Goal: Obtain resource: Obtain resource

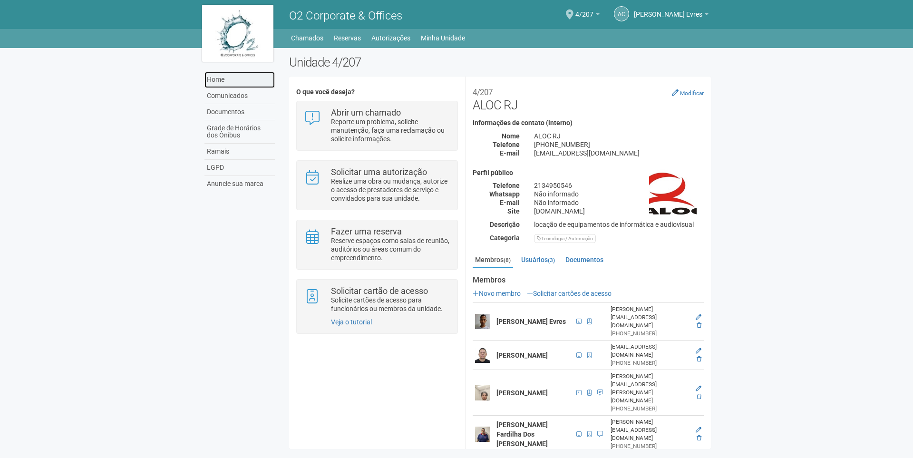
click at [219, 79] on link "Home" at bounding box center [240, 80] width 70 height 16
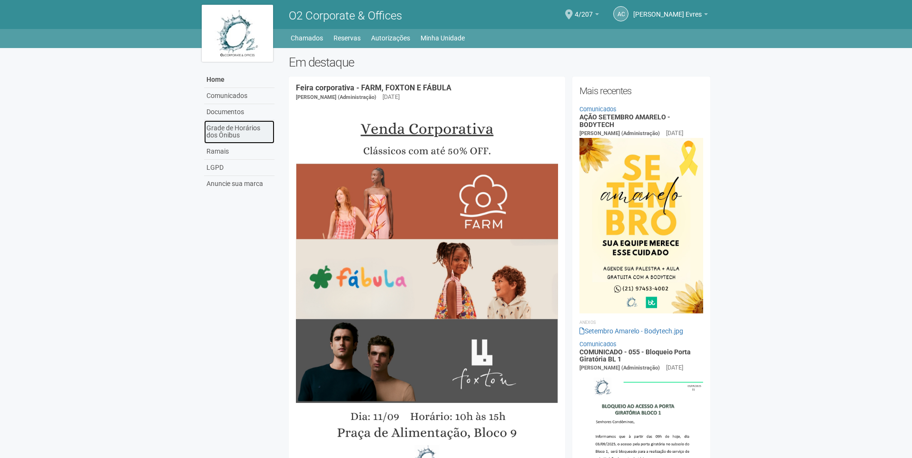
click at [250, 135] on link "Grade de Horários dos Ônibus" at bounding box center [239, 131] width 70 height 23
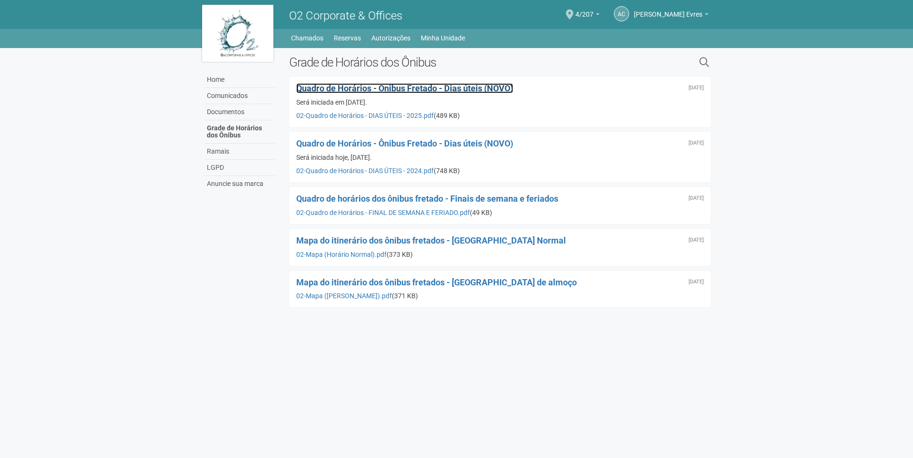
click at [417, 89] on span "Quadro de Horários - Ônibus Fretado - Dias úteis (NOVO)" at bounding box center [404, 88] width 217 height 10
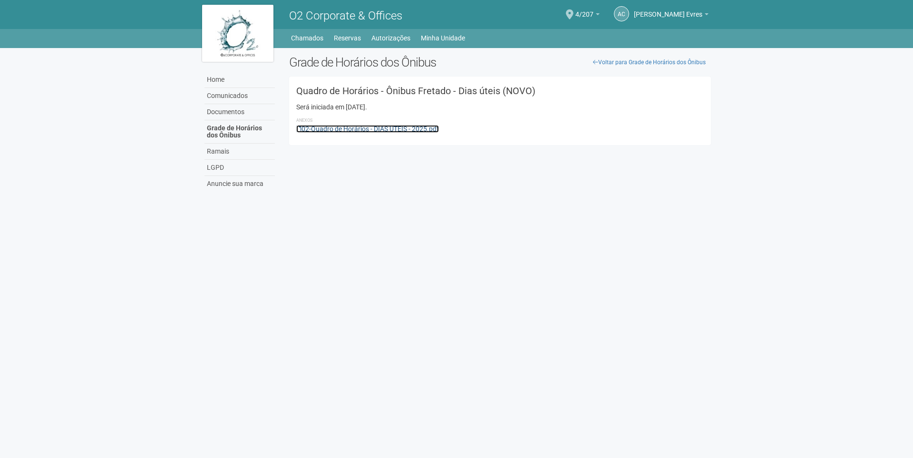
click at [413, 127] on link "02-Quadro de Horários - DIAS ÚTEIS - 2025.pdf" at bounding box center [367, 129] width 143 height 8
